Goal: Task Accomplishment & Management: Use online tool/utility

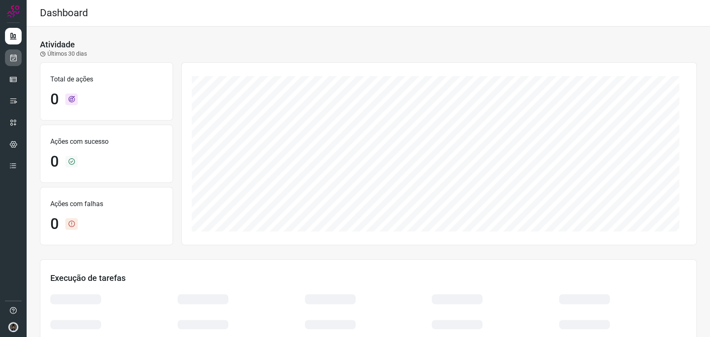
click at [17, 54] on icon at bounding box center [13, 58] width 9 height 8
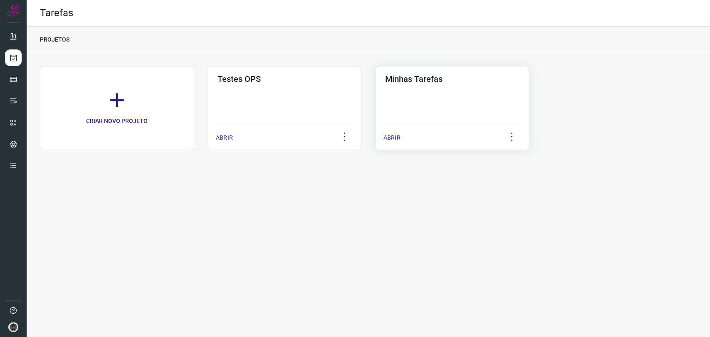
click at [489, 124] on div "Minhas Tarefas ABRIR" at bounding box center [452, 108] width 154 height 84
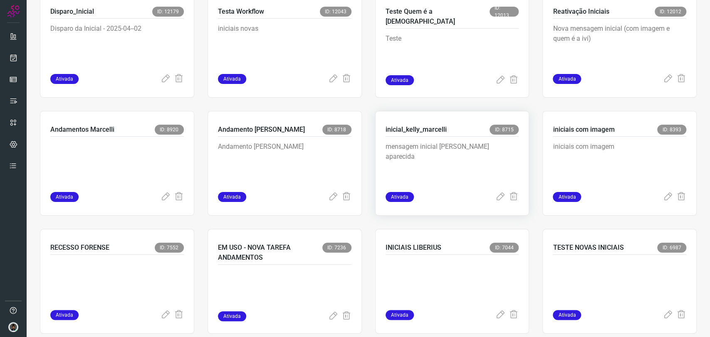
scroll to position [323, 0]
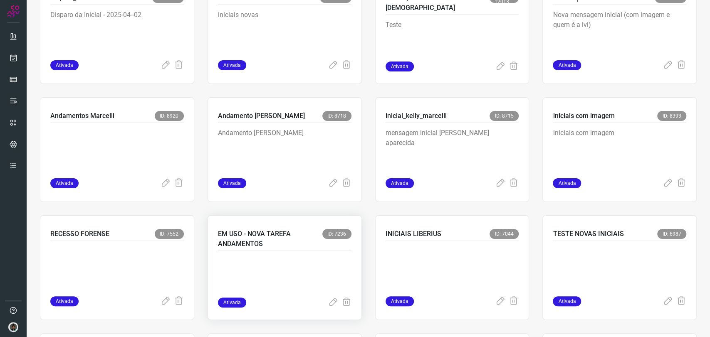
click at [295, 243] on p "EM USO - NOVA TAREFA ANDAMENTOS" at bounding box center [270, 239] width 104 height 20
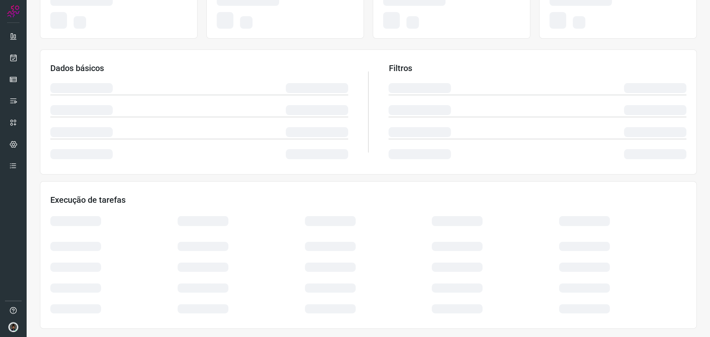
scroll to position [92, 0]
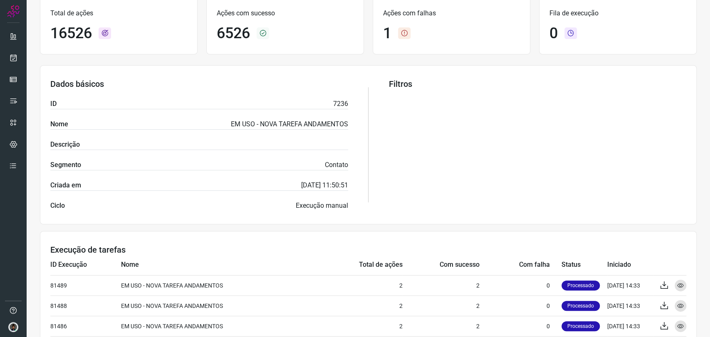
click at [363, 119] on section "Dados básicos ID 7236 Nome EM USO - NOVA TAREFA ANDAMENTOS Descrição Segmento C…" at bounding box center [368, 144] width 657 height 159
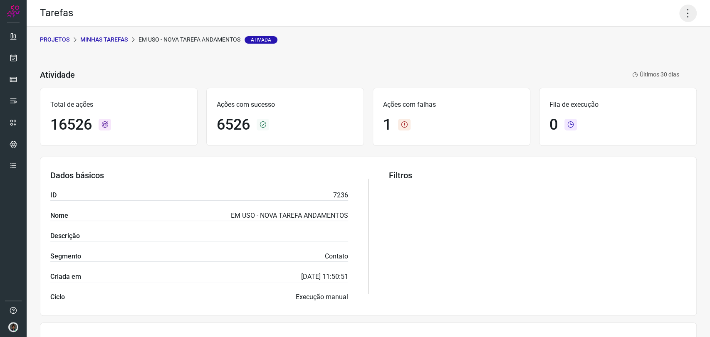
drag, startPoint x: 681, startPoint y: 12, endPoint x: 677, endPoint y: 15, distance: 5.3
click at [681, 12] on icon at bounding box center [688, 13] width 17 height 17
click at [654, 52] on li "Executar" at bounding box center [652, 54] width 76 height 13
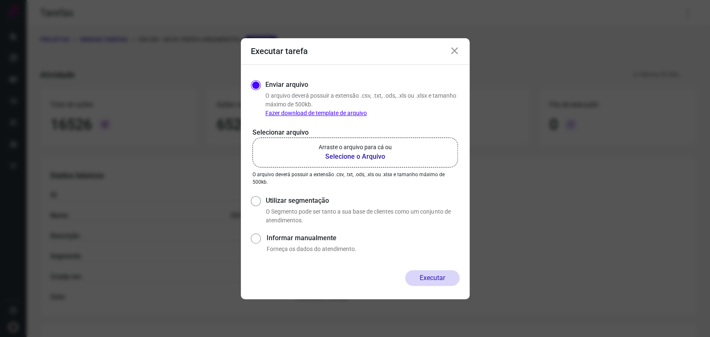
click at [398, 142] on label "Arraste o arquivo para cá ou Selecione o Arquivo" at bounding box center [356, 153] width 206 height 30
click at [0, 0] on input "Arraste o arquivo para cá ou Selecione o Arquivo" at bounding box center [0, 0] width 0 height 0
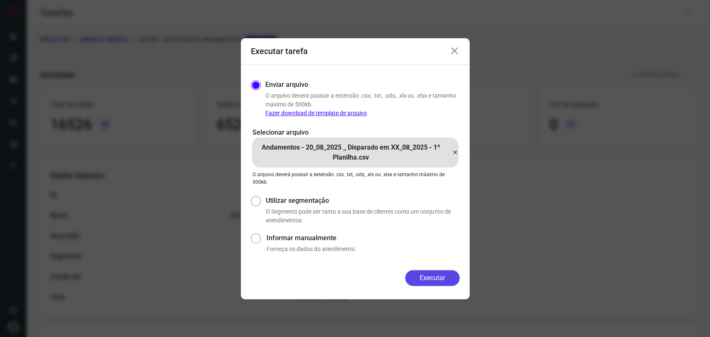
click at [436, 282] on button "Executar" at bounding box center [432, 278] width 55 height 16
